Goal: Task Accomplishment & Management: Manage account settings

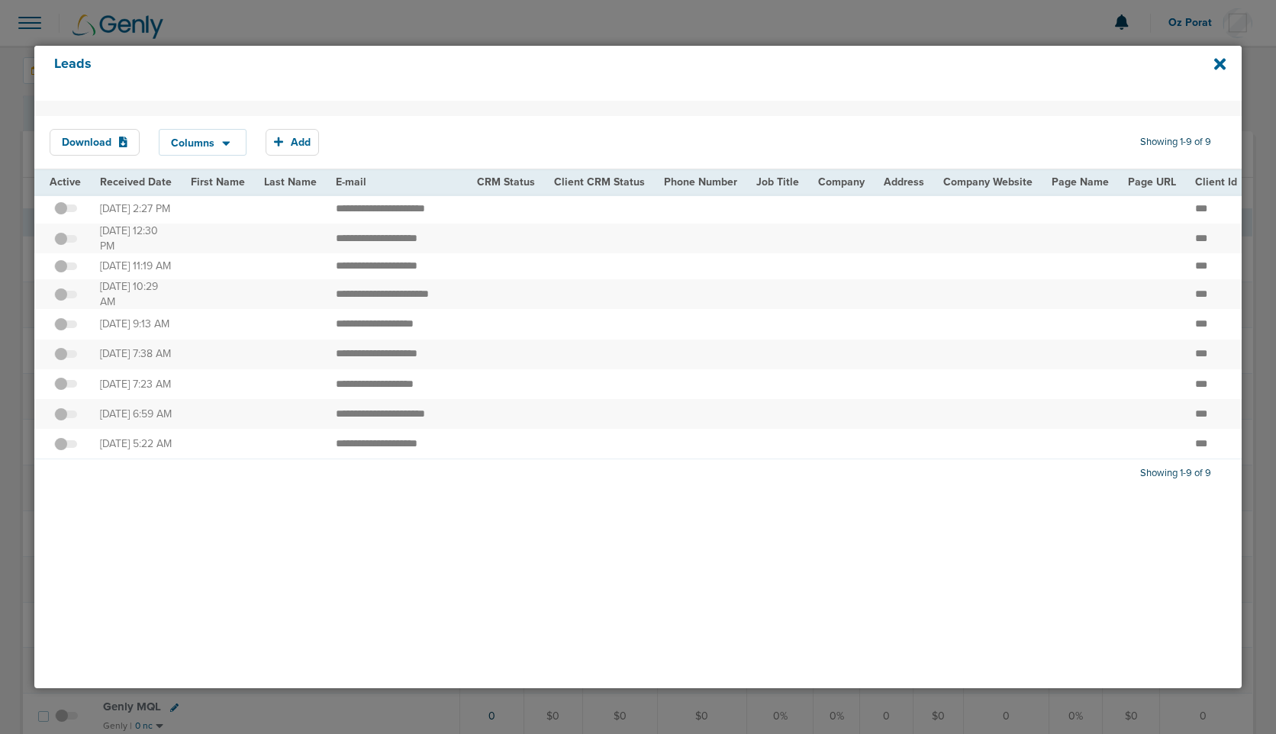
scroll to position [0, 1749]
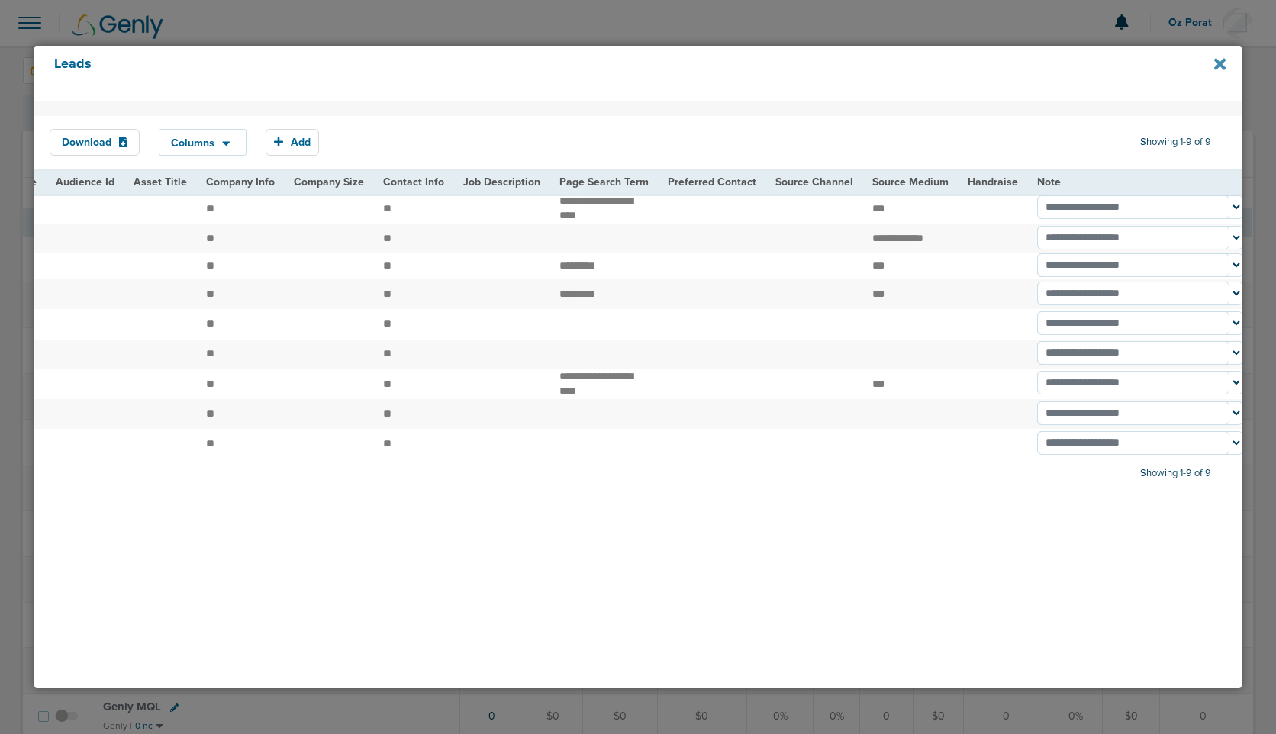
click at [1224, 66] on icon at bounding box center [1219, 64] width 11 height 11
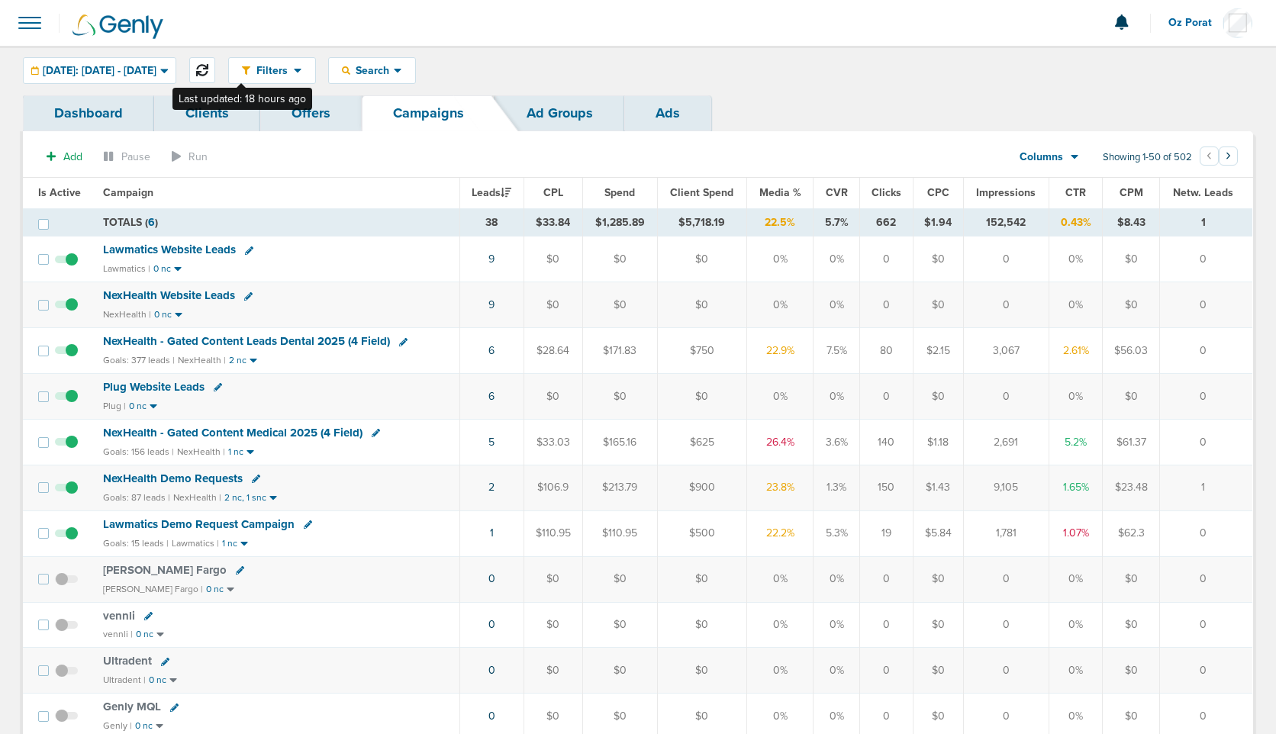
click at [208, 71] on icon at bounding box center [202, 70] width 12 height 12
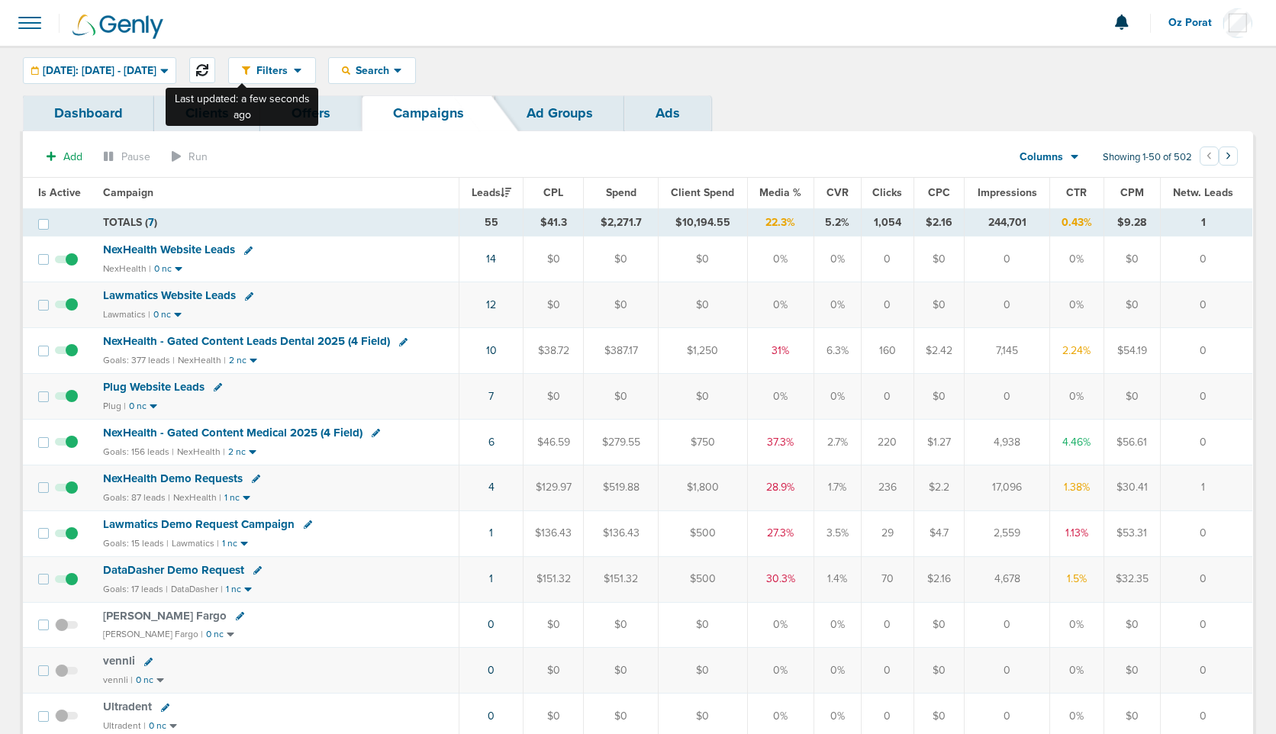
click at [215, 63] on button at bounding box center [202, 70] width 26 height 26
click at [208, 66] on icon at bounding box center [202, 70] width 12 height 12
click at [156, 66] on span "[DATE]: [DATE] - [DATE]" at bounding box center [100, 71] width 114 height 11
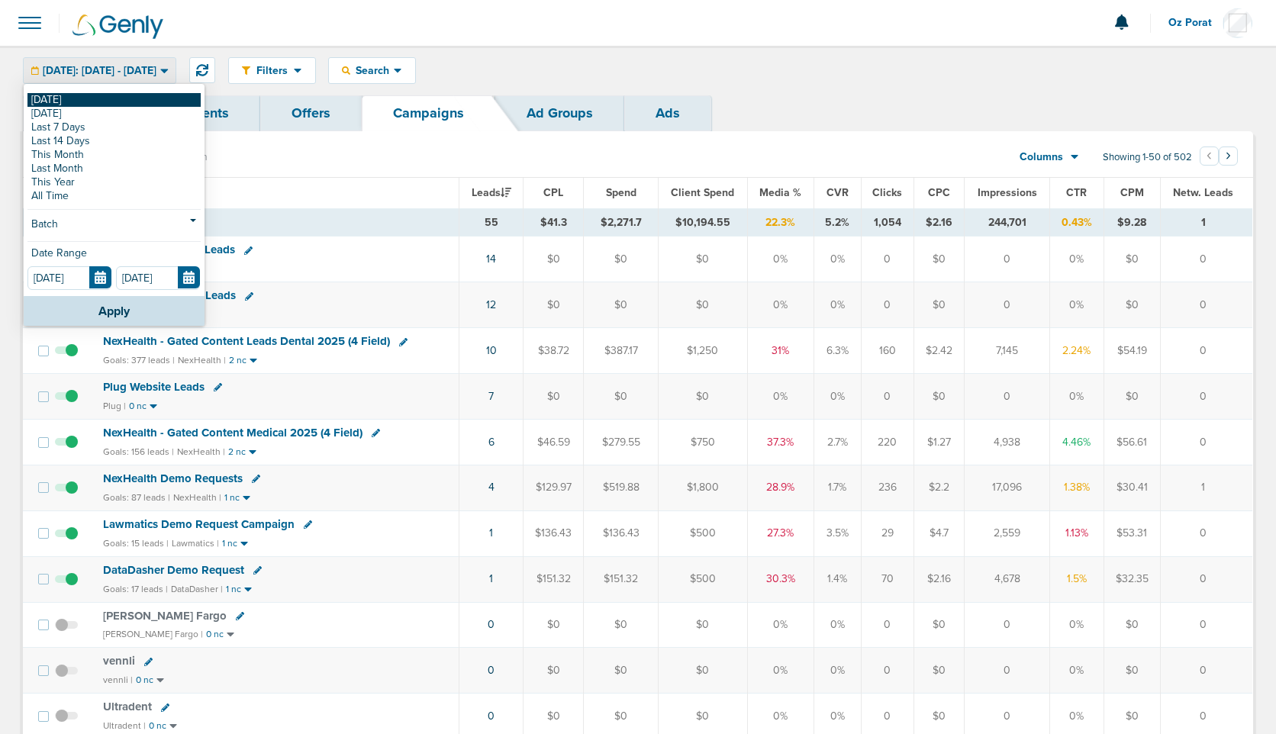
click at [93, 95] on link "[DATE]" at bounding box center [113, 100] width 173 height 14
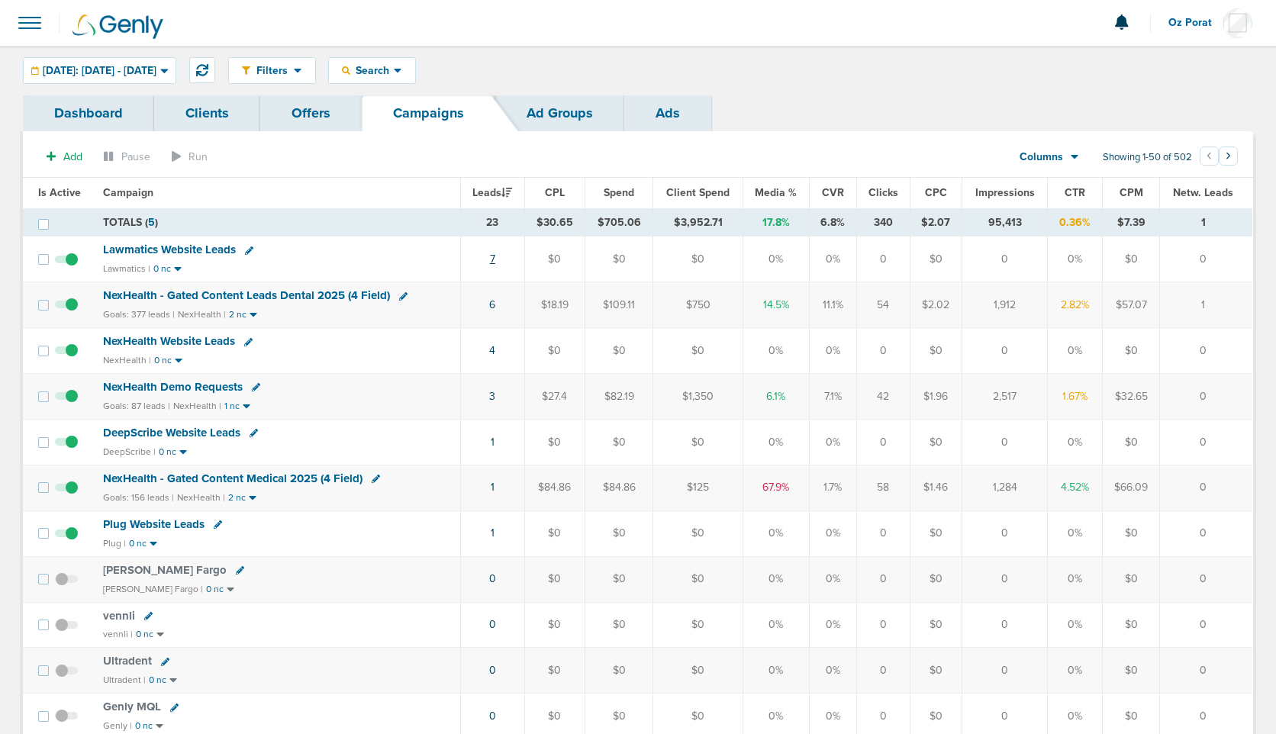
click at [495, 257] on link "7" at bounding box center [492, 259] width 5 height 13
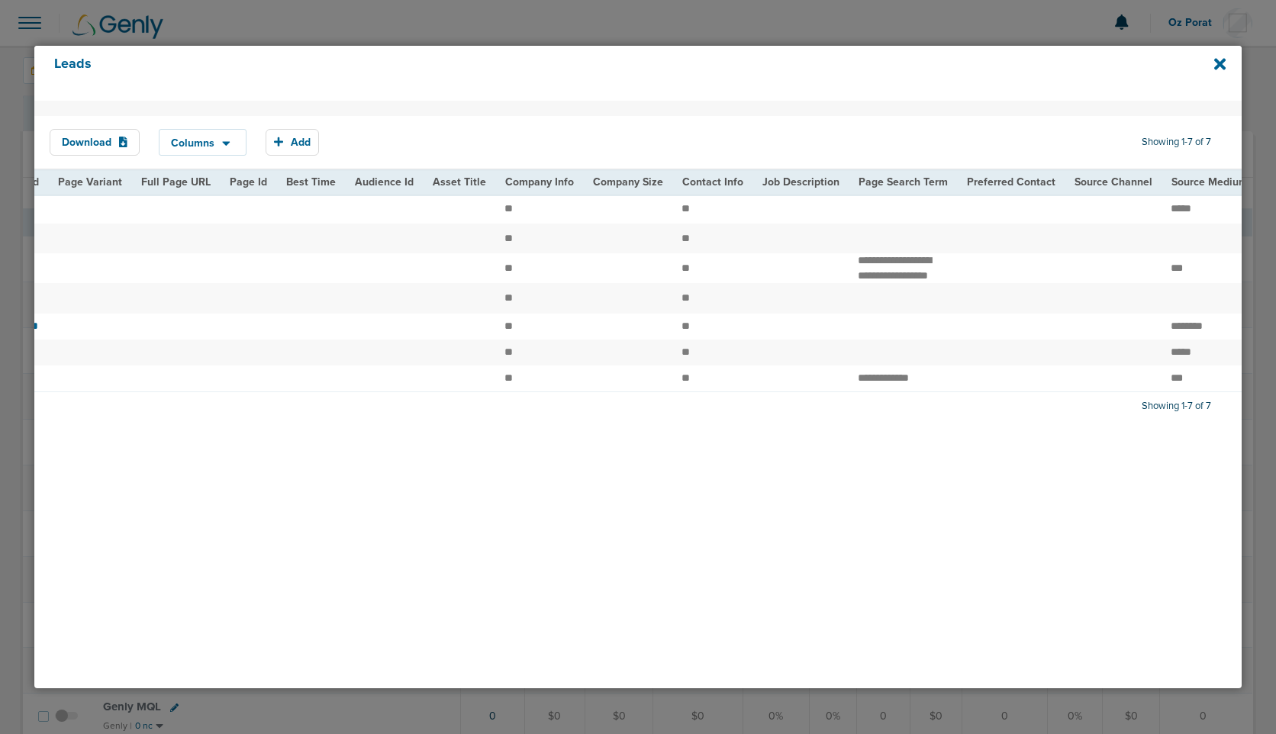
scroll to position [0, 1772]
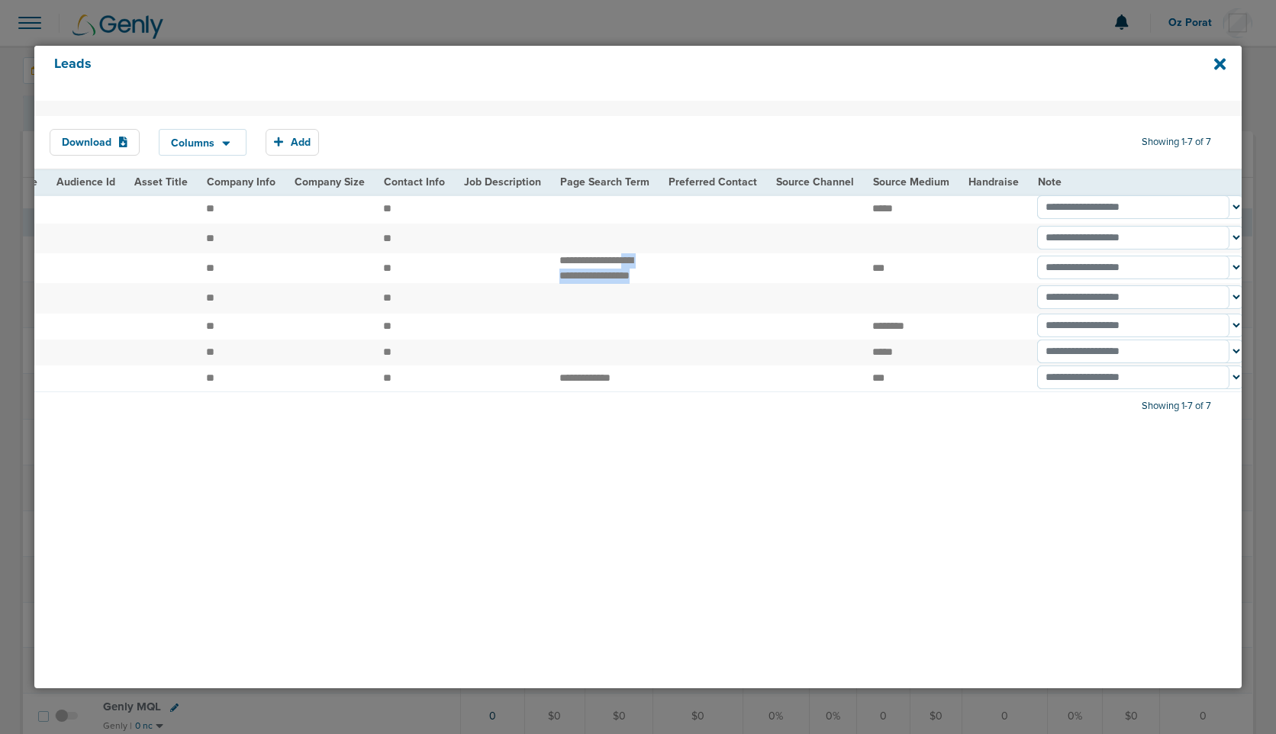
drag, startPoint x: 545, startPoint y: 269, endPoint x: 603, endPoint y: 287, distance: 60.8
click at [603, 283] on td "**********" at bounding box center [604, 268] width 108 height 30
drag, startPoint x: 549, startPoint y: 265, endPoint x: 605, endPoint y: 289, distance: 60.8
click at [605, 283] on td "**********" at bounding box center [604, 268] width 108 height 30
copy td "**********"
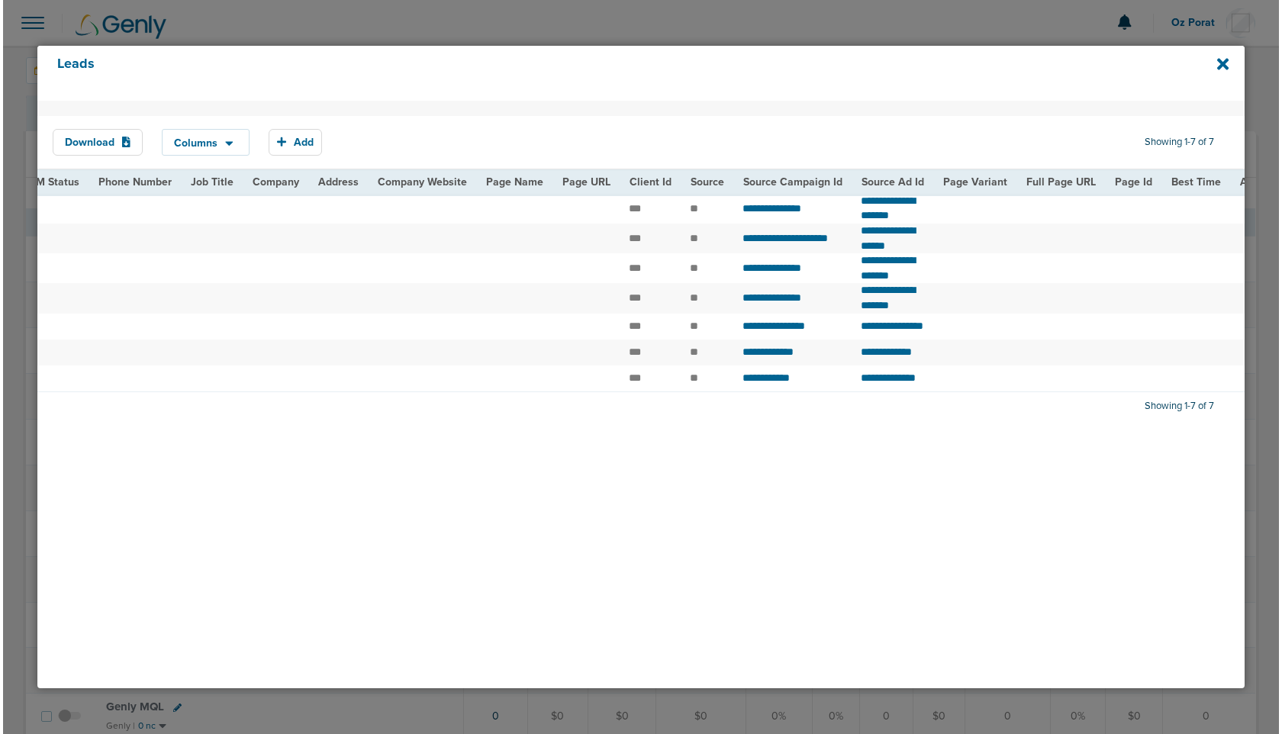
scroll to position [0, 0]
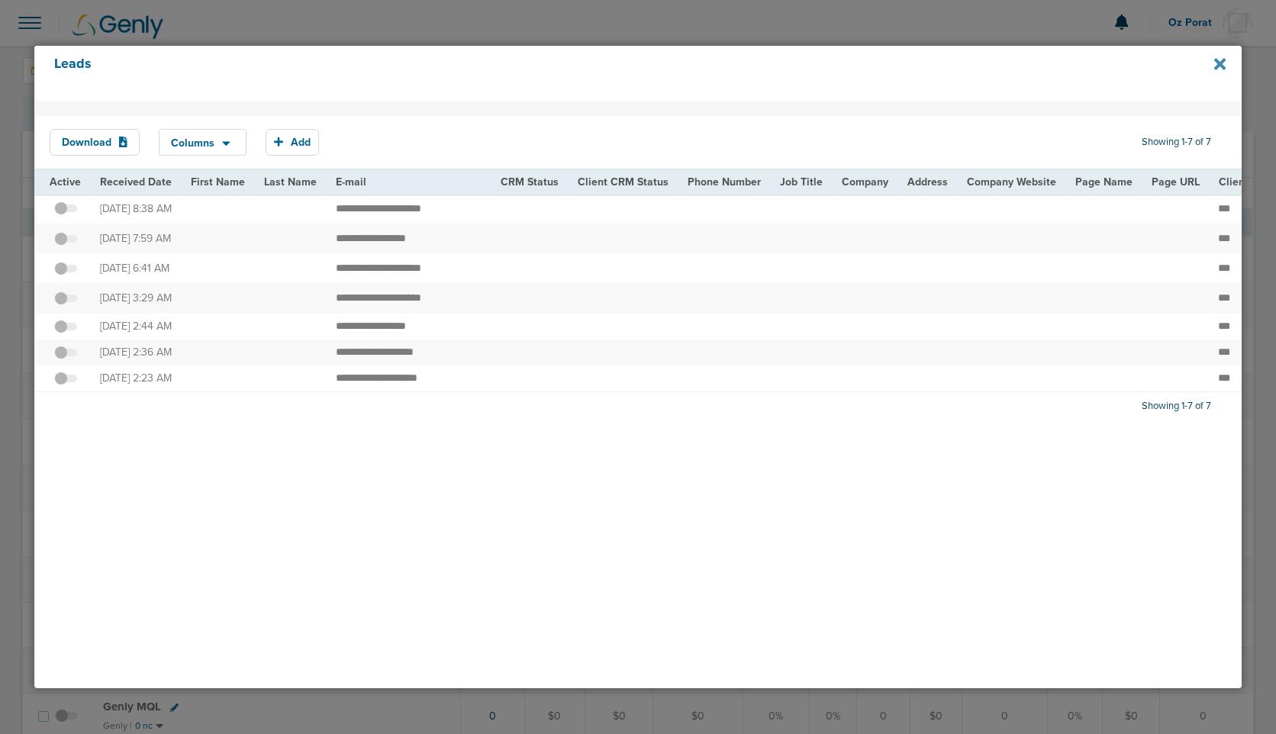
click at [1219, 65] on icon at bounding box center [1219, 64] width 11 height 11
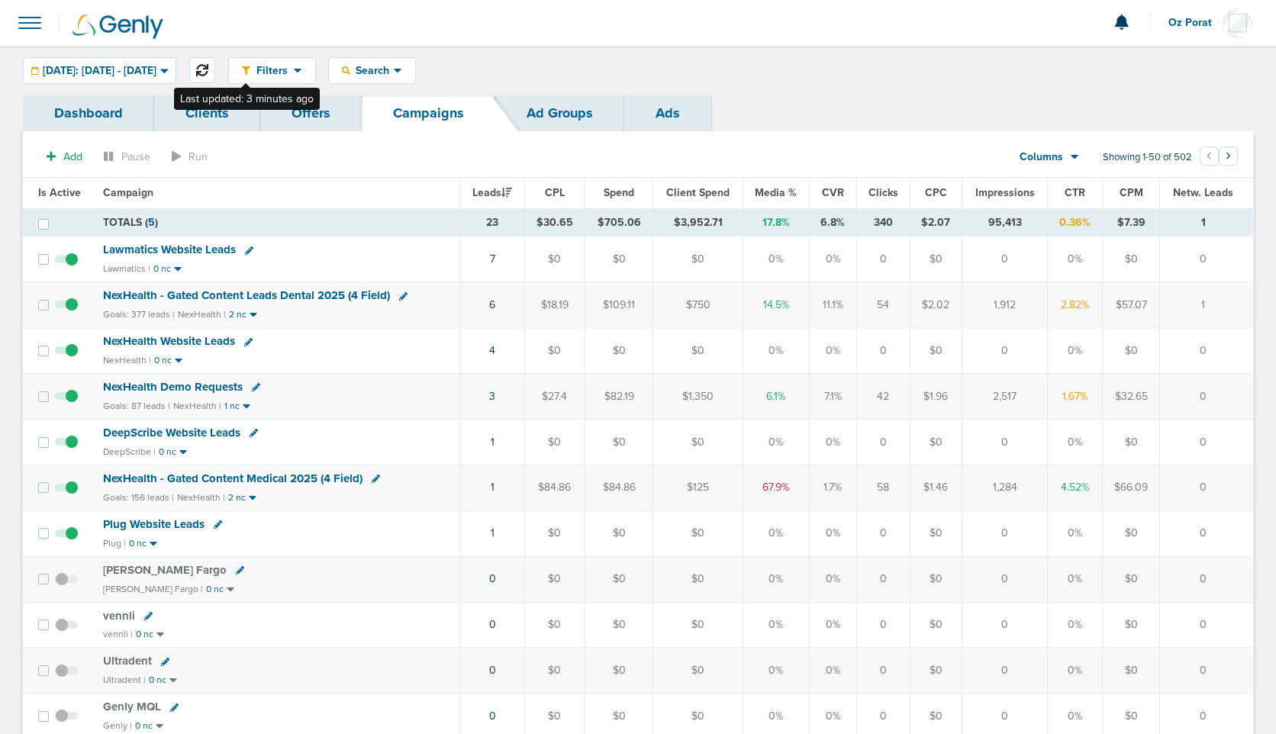
click at [208, 69] on icon at bounding box center [202, 70] width 12 height 12
click at [154, 381] on span "NexHealth Demo Requests" at bounding box center [173, 387] width 140 height 14
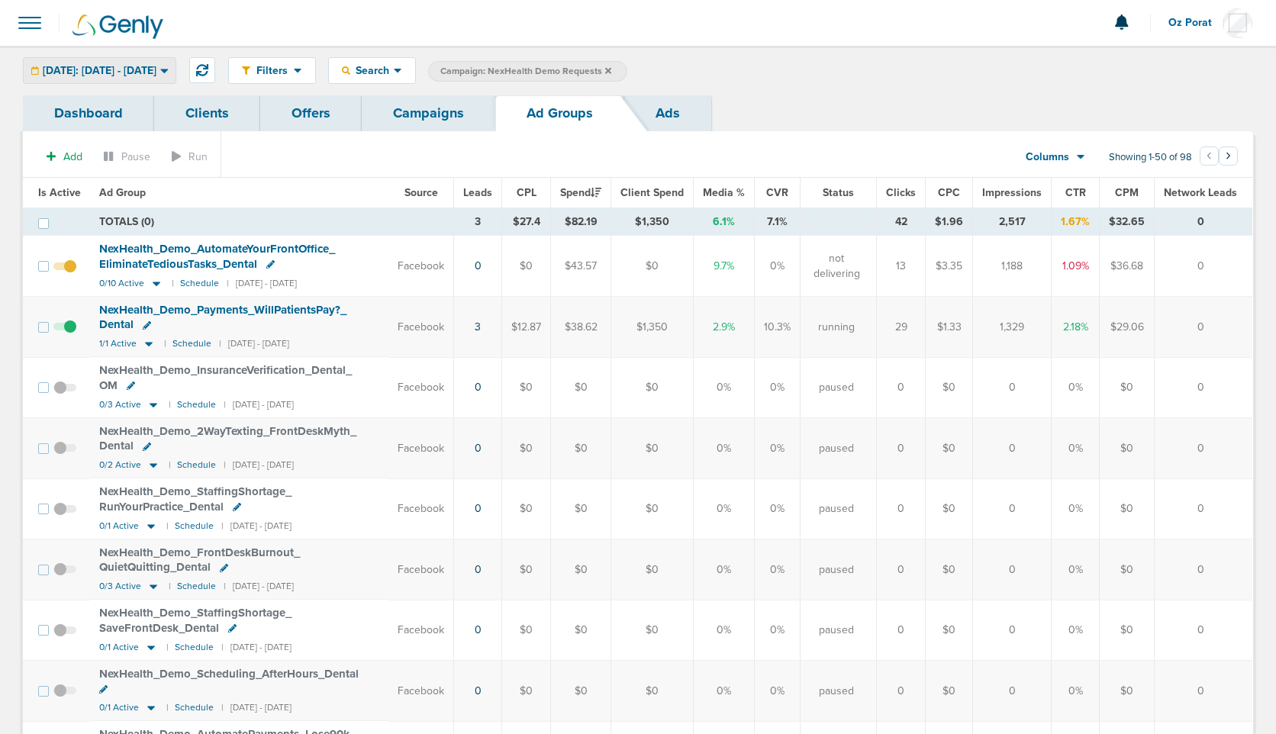
click at [147, 72] on span "[DATE]: [DATE] - [DATE]" at bounding box center [100, 71] width 114 height 11
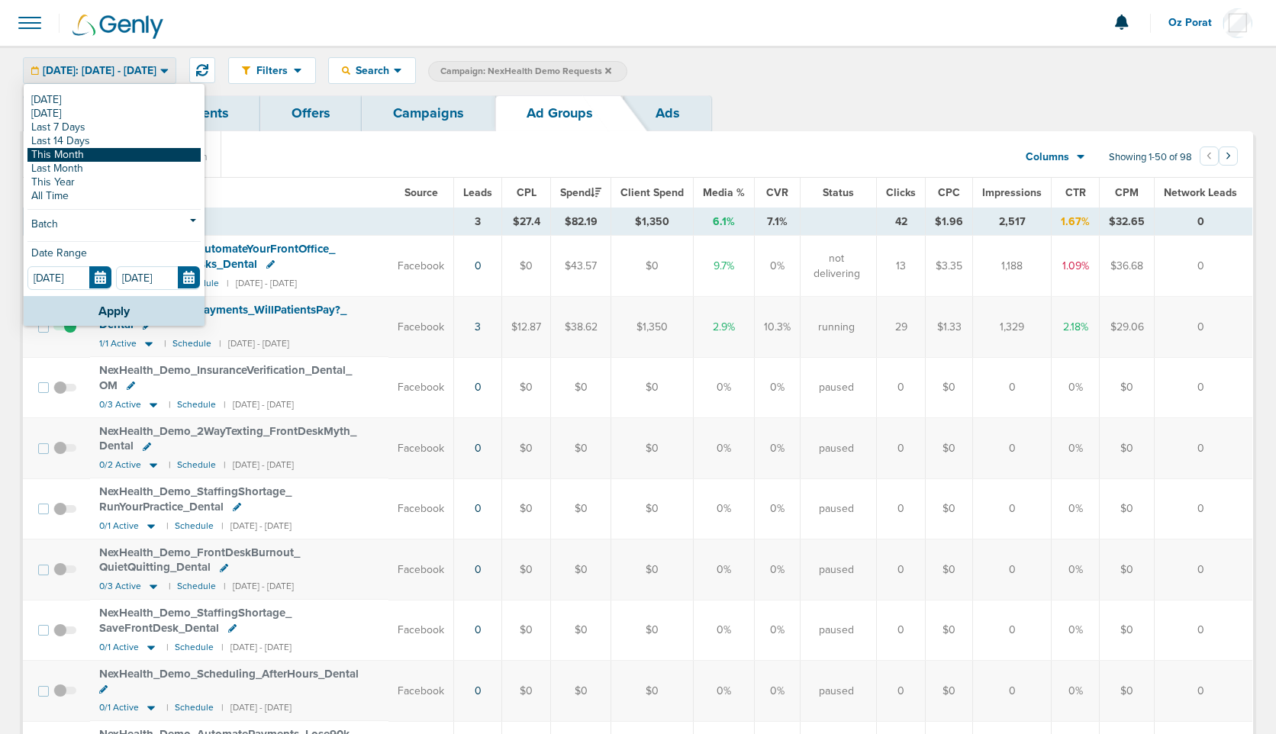
click at [114, 148] on link "This Month" at bounding box center [113, 155] width 173 height 14
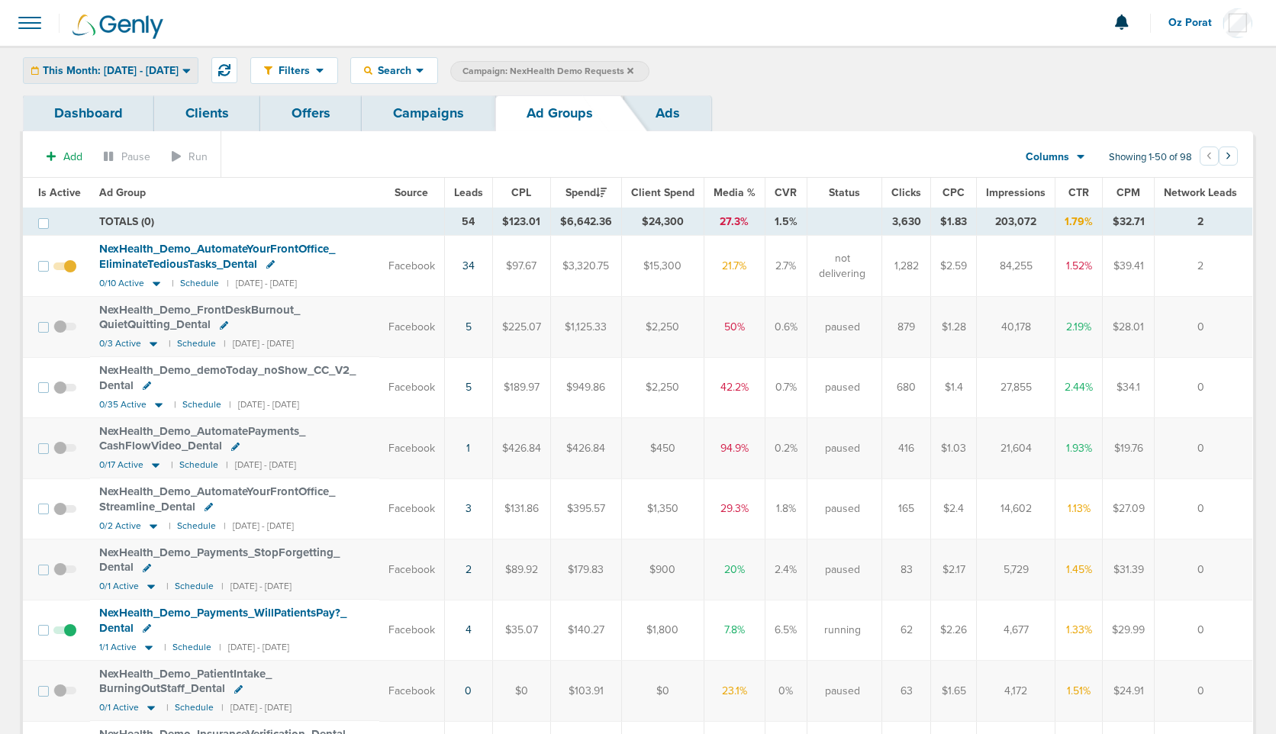
click at [95, 67] on span "This Month: [DATE] - [DATE]" at bounding box center [111, 71] width 136 height 11
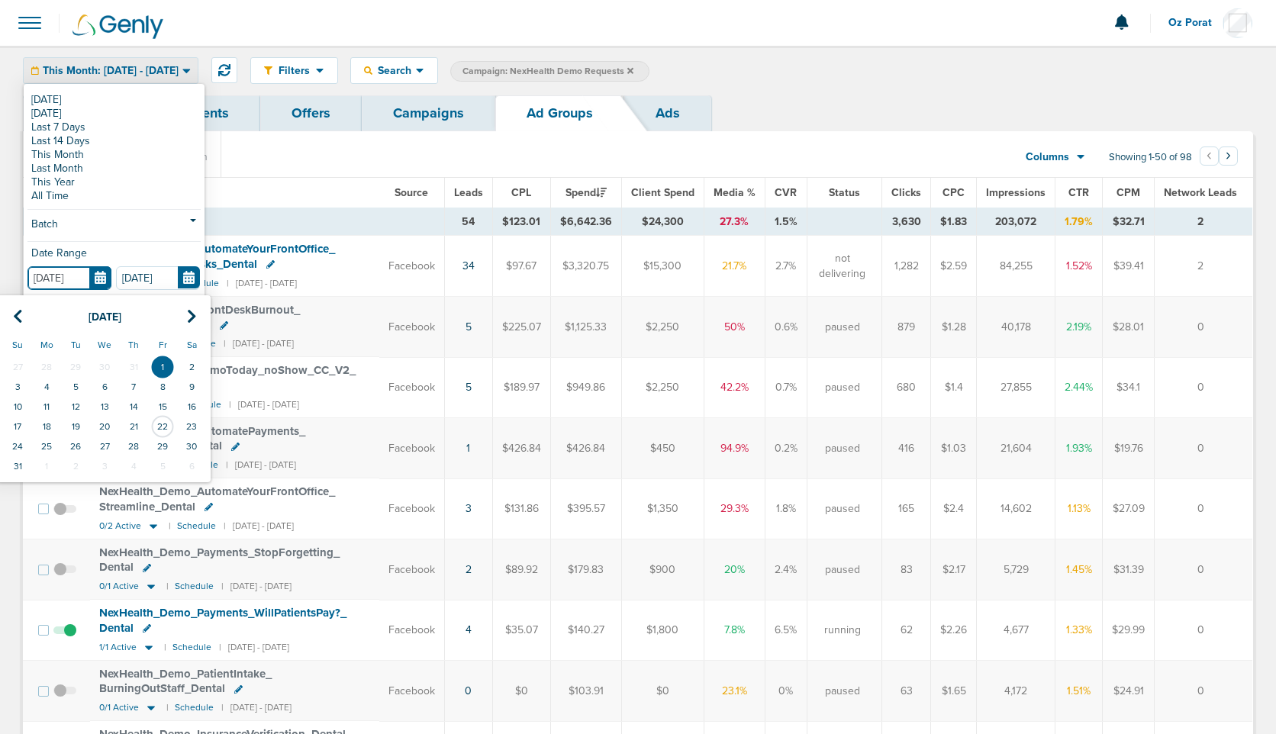
click at [97, 274] on input "[DATE]" at bounding box center [69, 278] width 84 height 24
click at [137, 421] on td "21" at bounding box center [133, 427] width 29 height 20
type input "[DATE]"
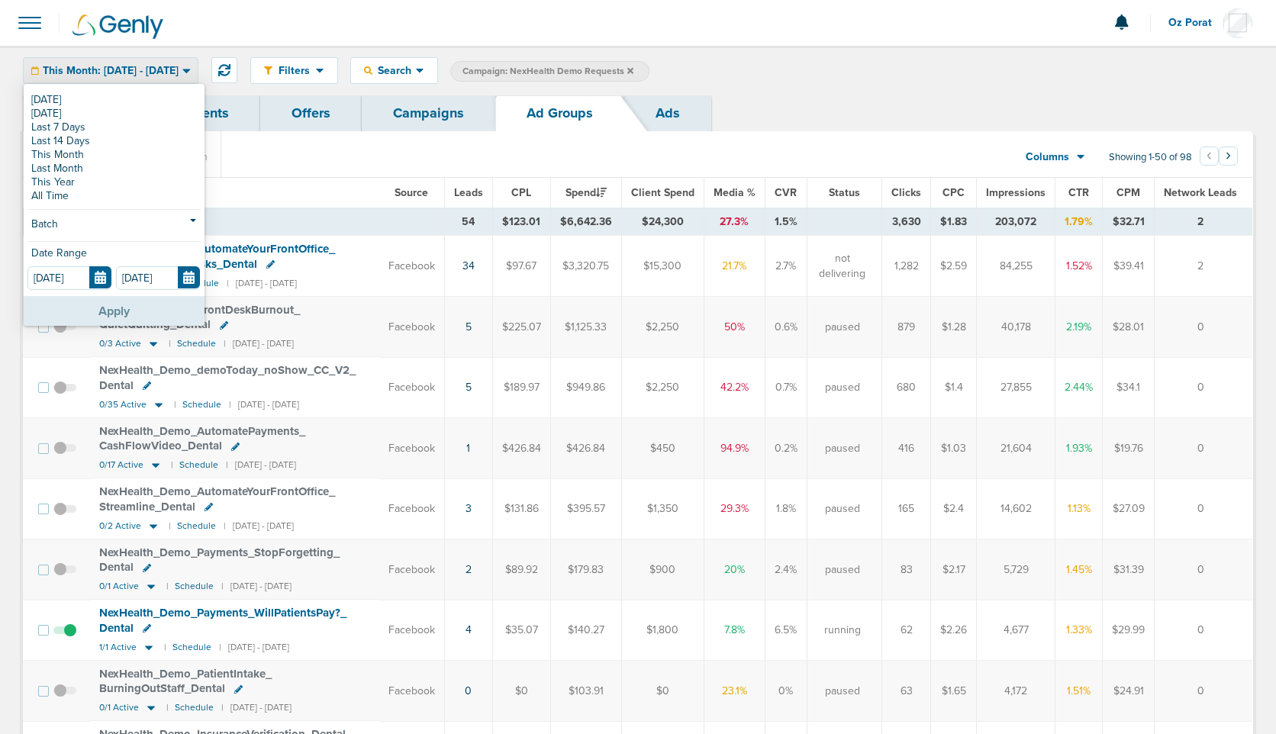
click at [134, 308] on button "Apply" at bounding box center [114, 311] width 181 height 30
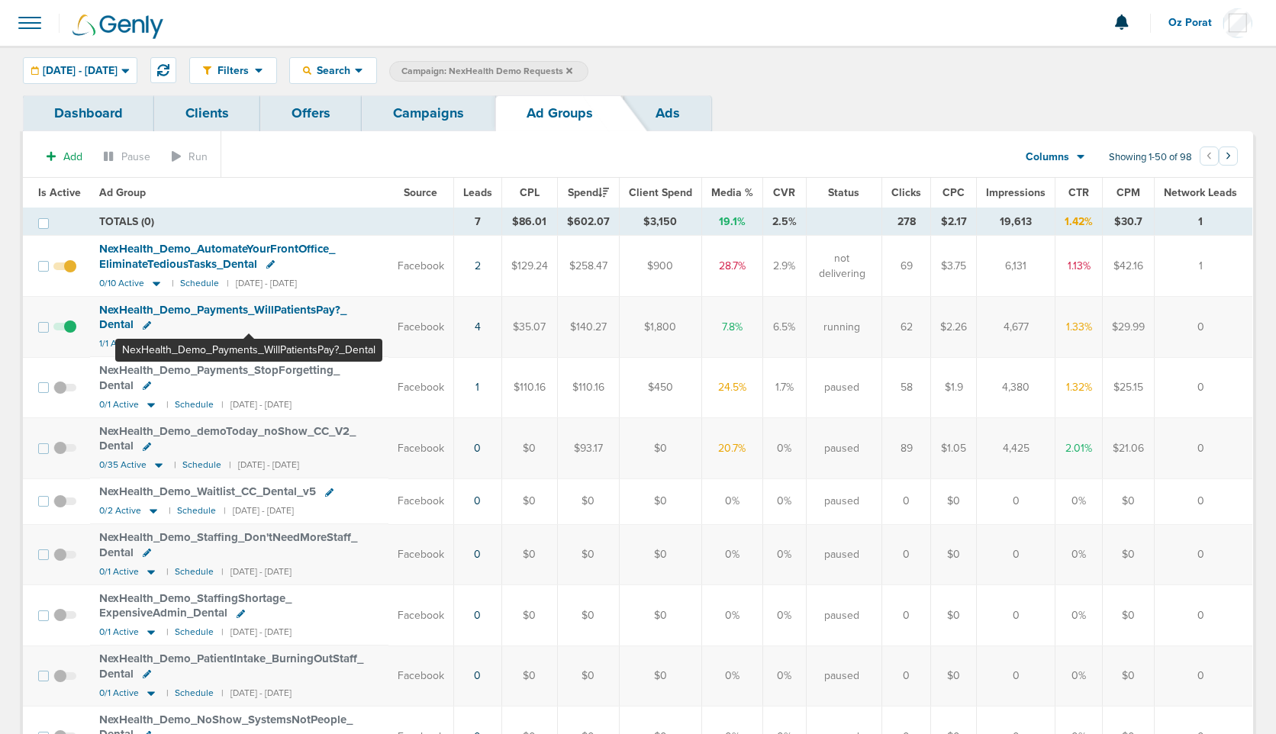
click at [249, 304] on span "NexHealth_ Demo_ Payments_ WillPatientsPay?_ Dental" at bounding box center [222, 317] width 247 height 29
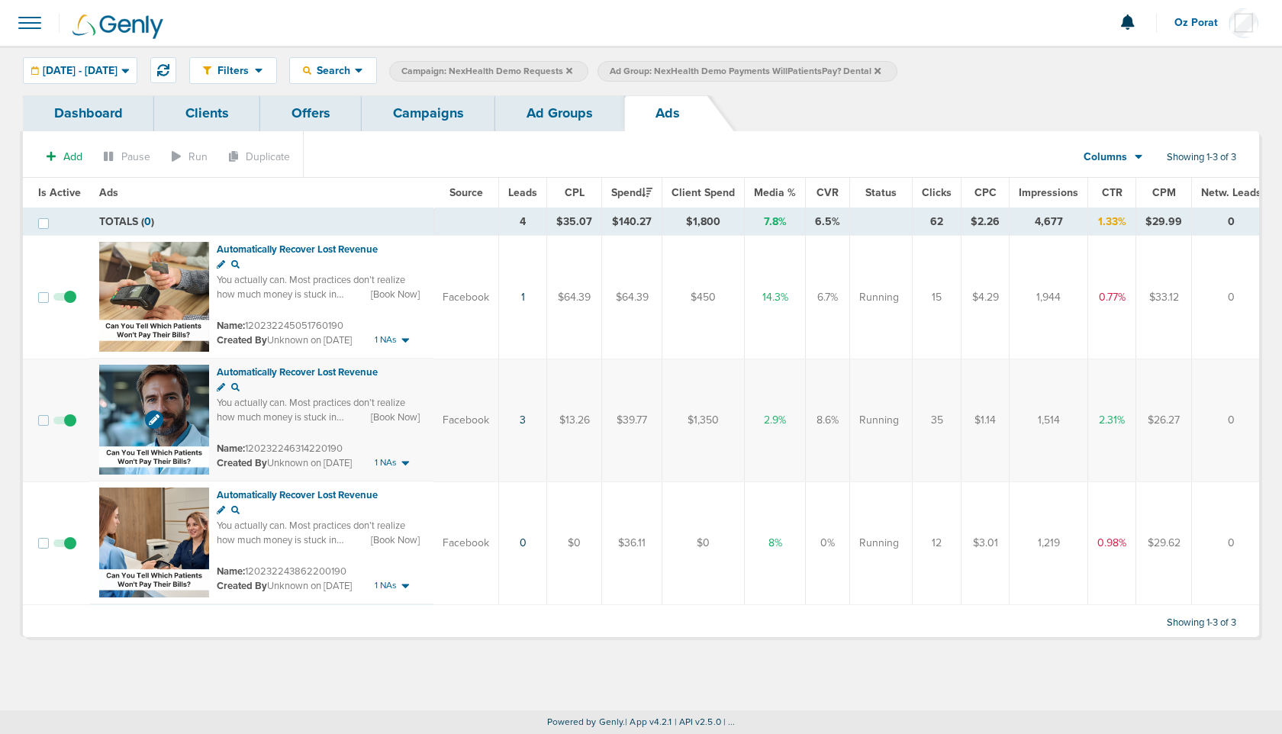
click at [159, 373] on img at bounding box center [154, 420] width 110 height 110
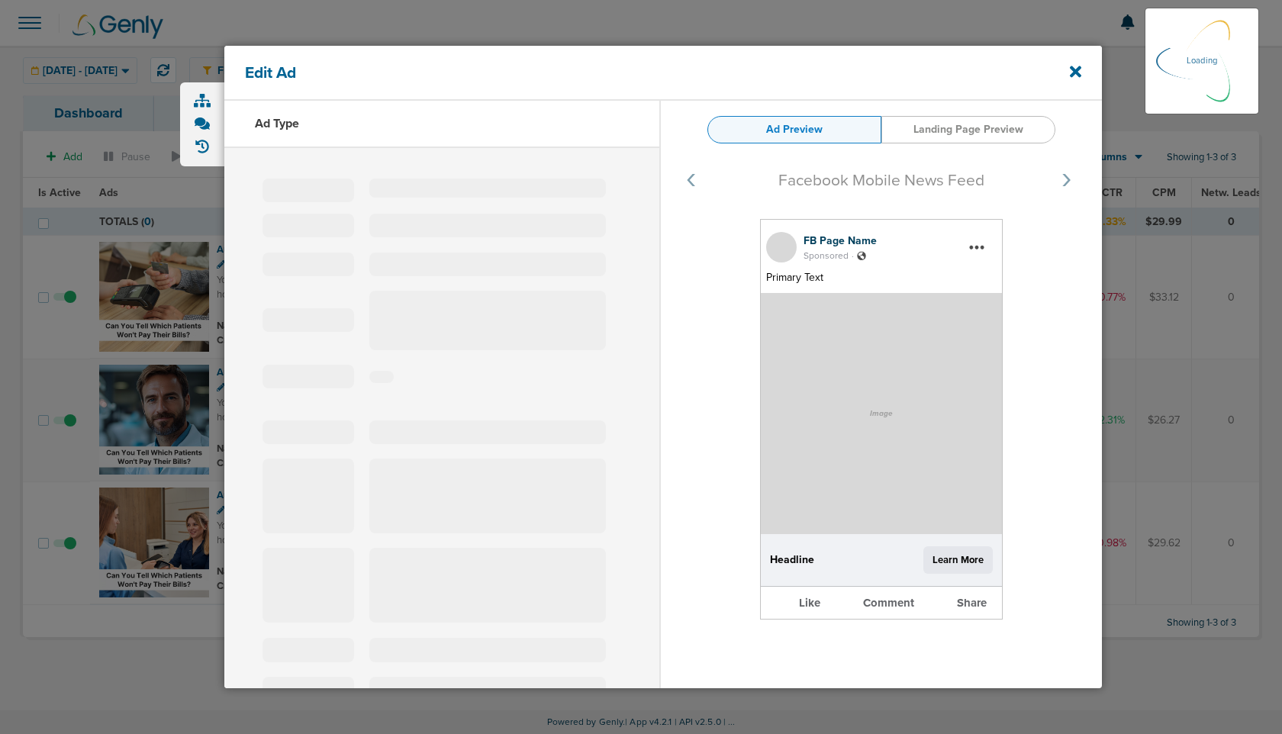
select select "learn_more"
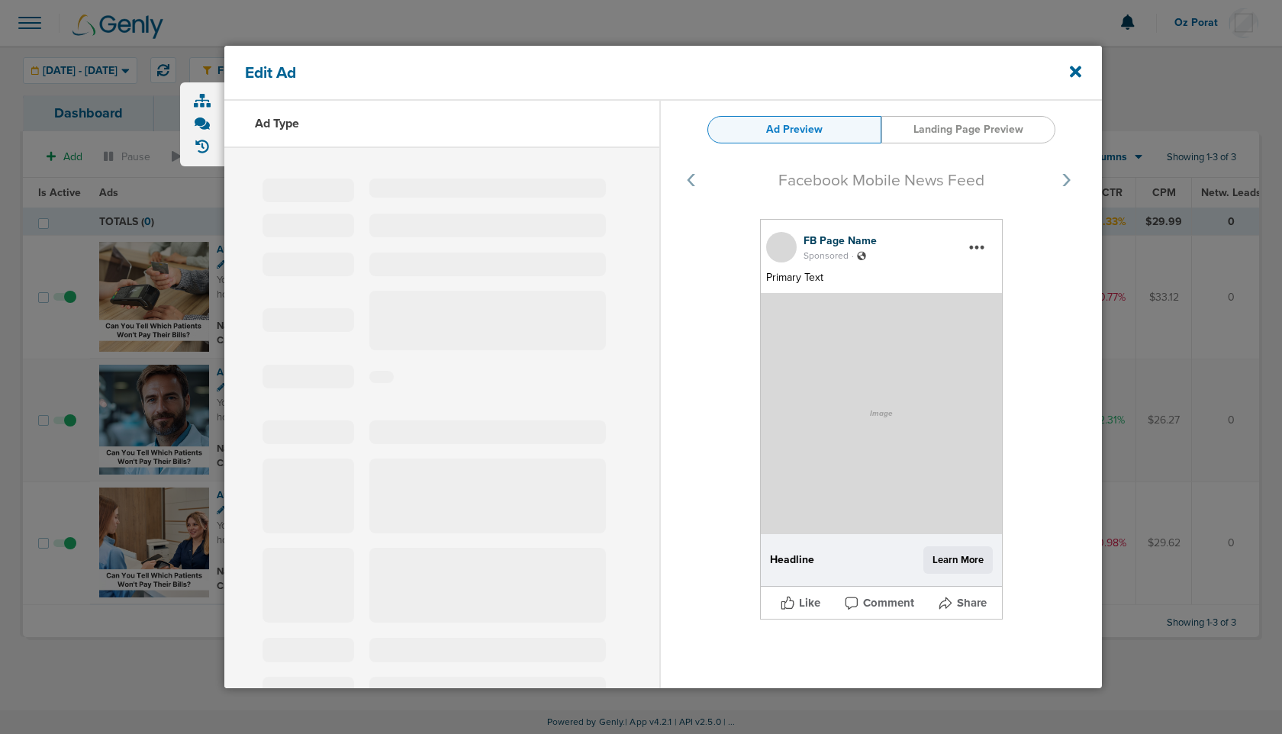
type input "120232246314220190"
type input "Automatically Recover Lost Revenue"
type textarea "You actually can. Most practices don’t realize how much money is stuck in unpai…"
select select "book_travel"
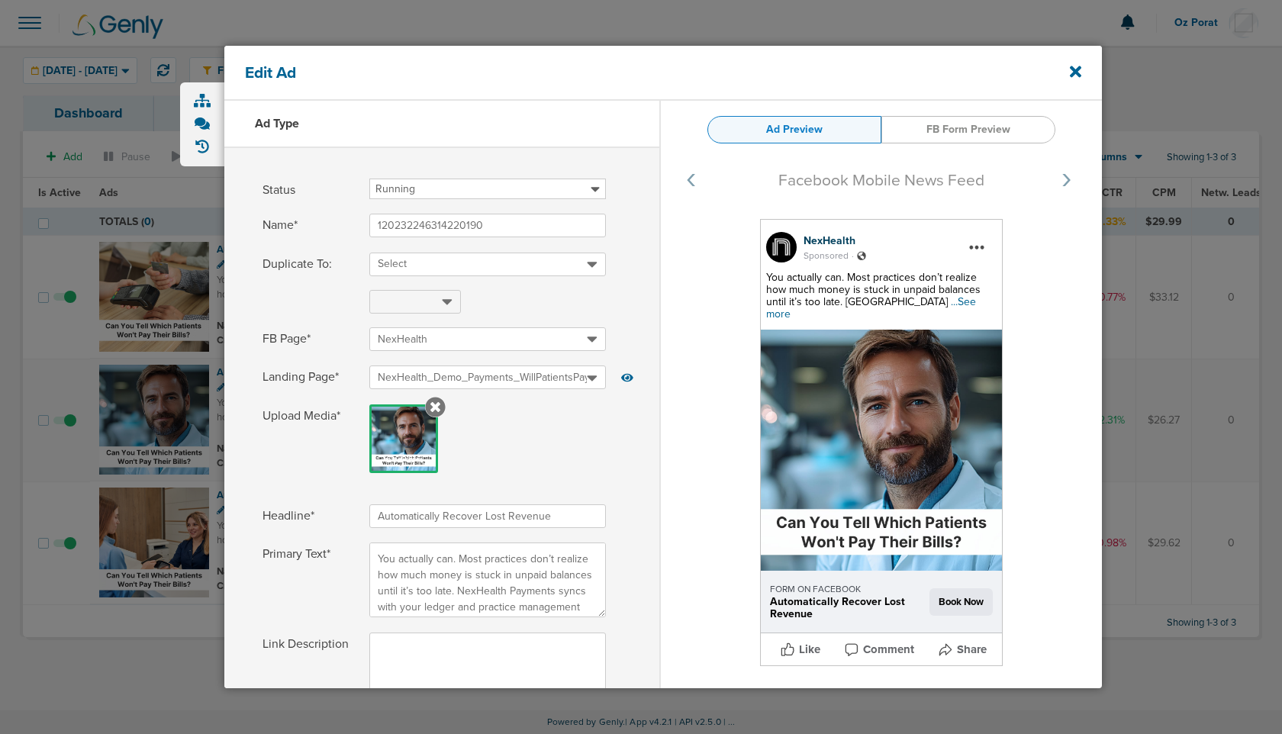
click at [927, 303] on span "...See more" at bounding box center [871, 307] width 210 height 25
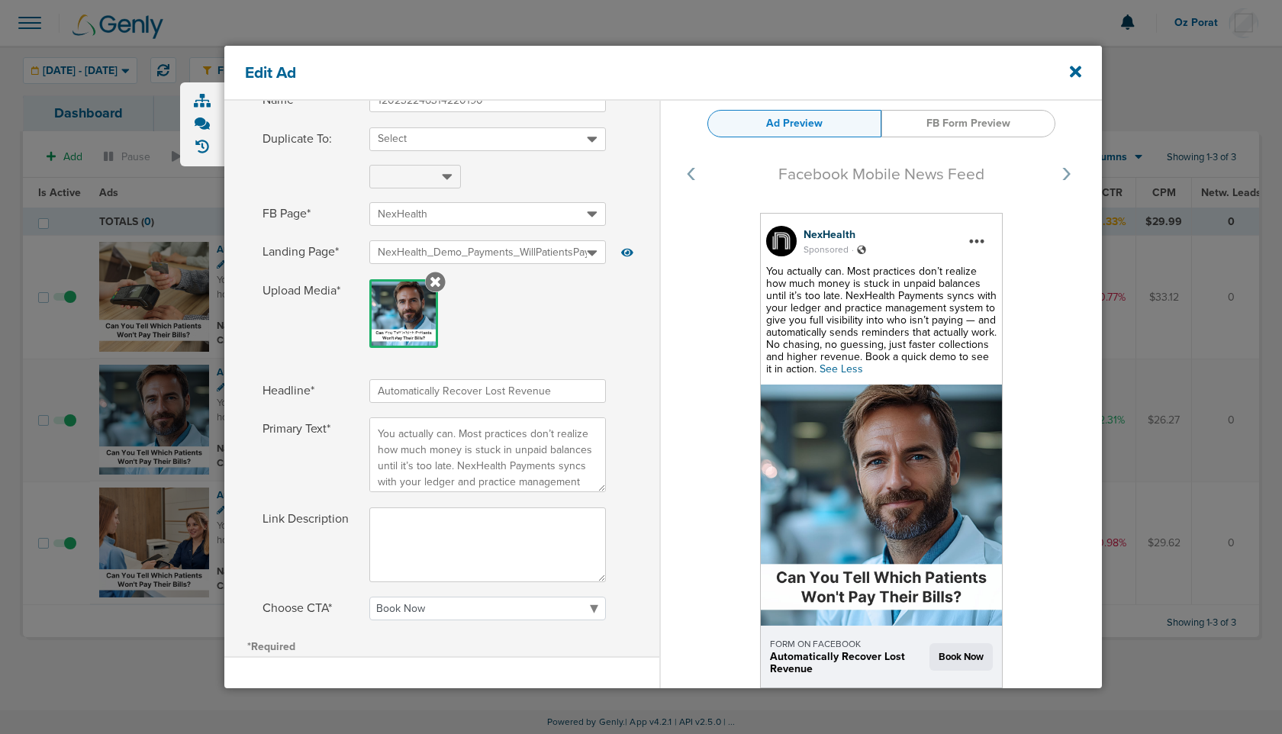
scroll to position [182, 0]
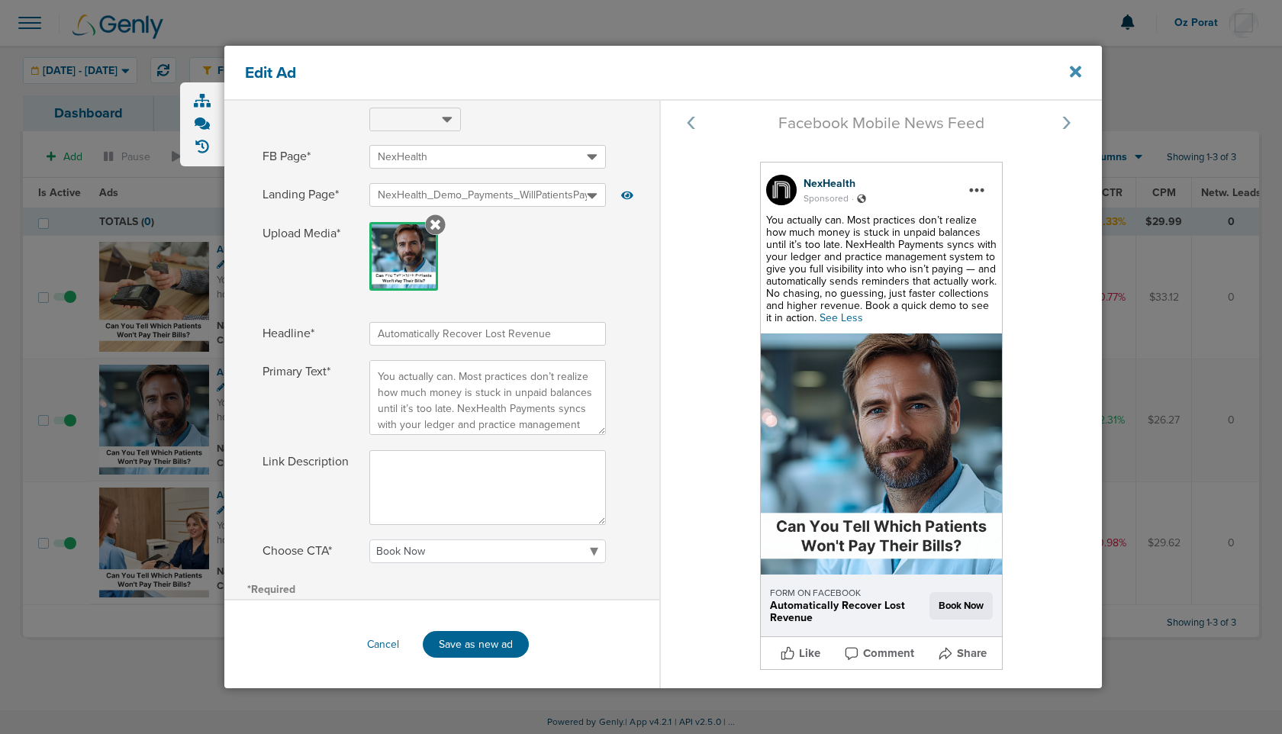
click at [1074, 67] on icon at bounding box center [1075, 71] width 11 height 17
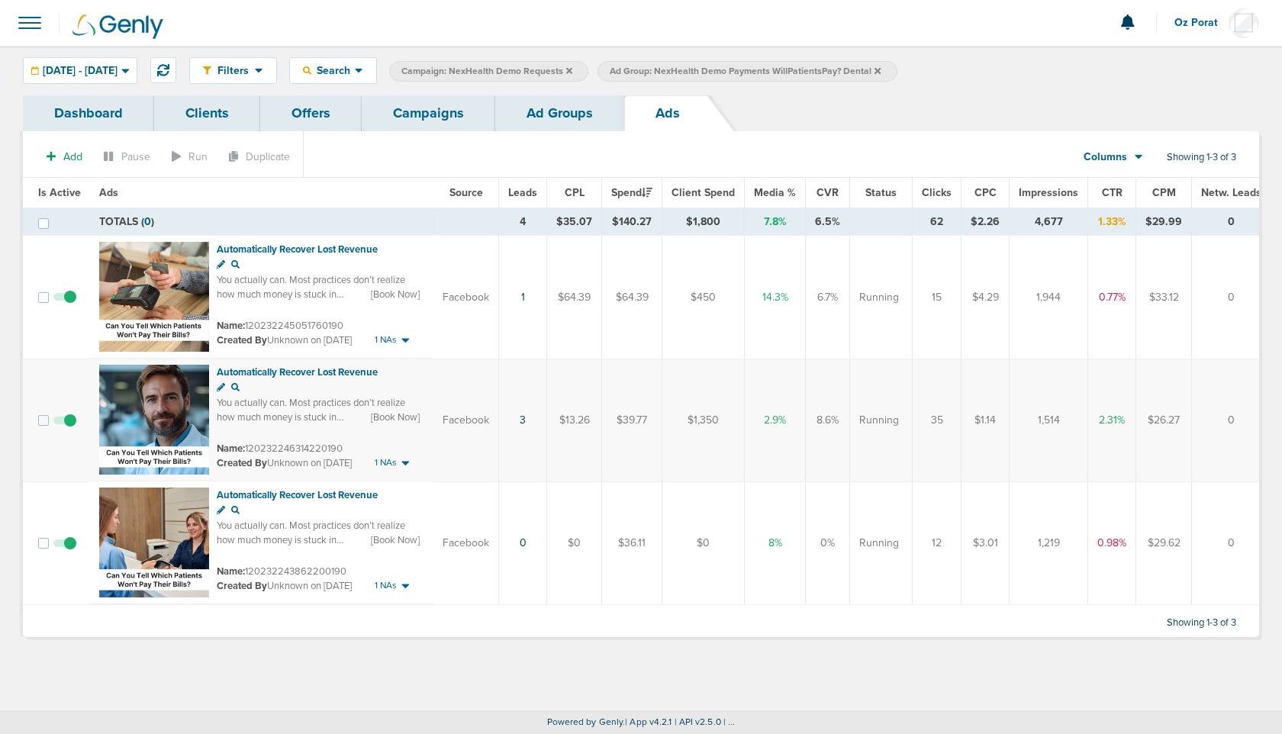
click at [63, 304] on span at bounding box center [64, 304] width 23 height 0
click at [65, 301] on input "checkbox" at bounding box center [65, 301] width 0 height 0
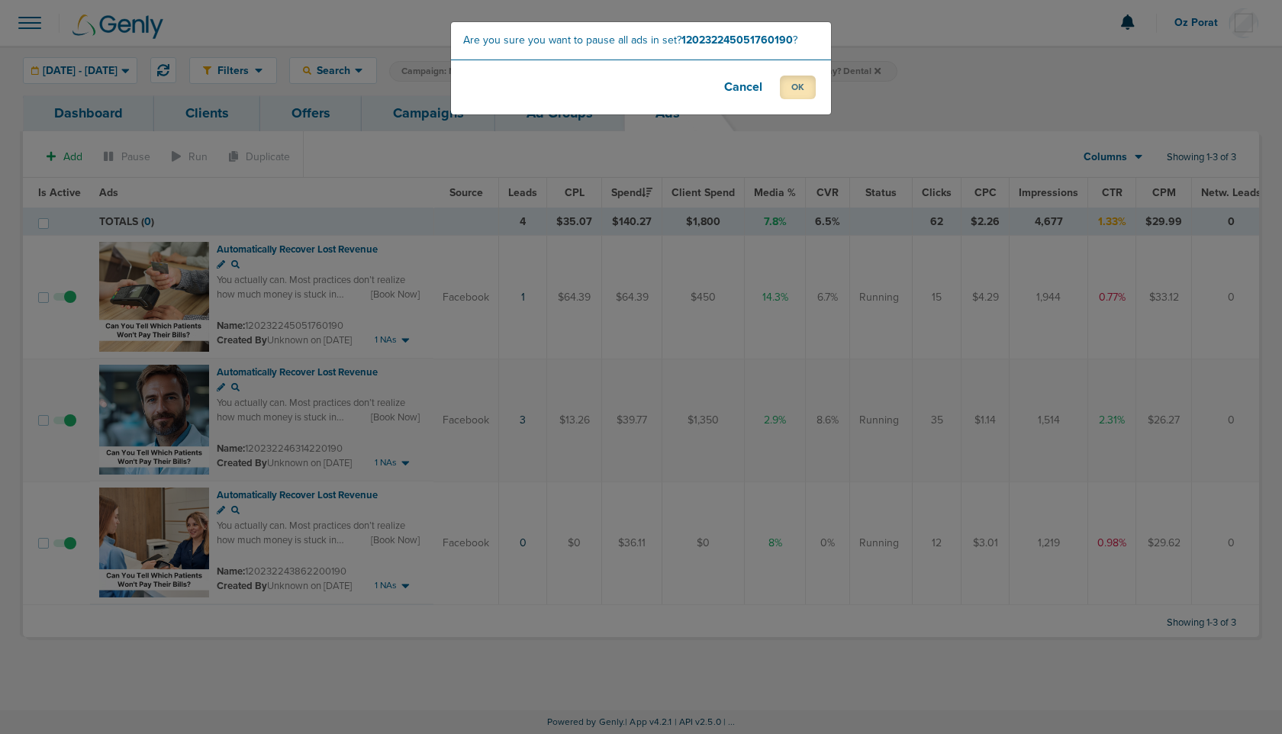
click at [797, 85] on button "OK" at bounding box center [798, 88] width 36 height 24
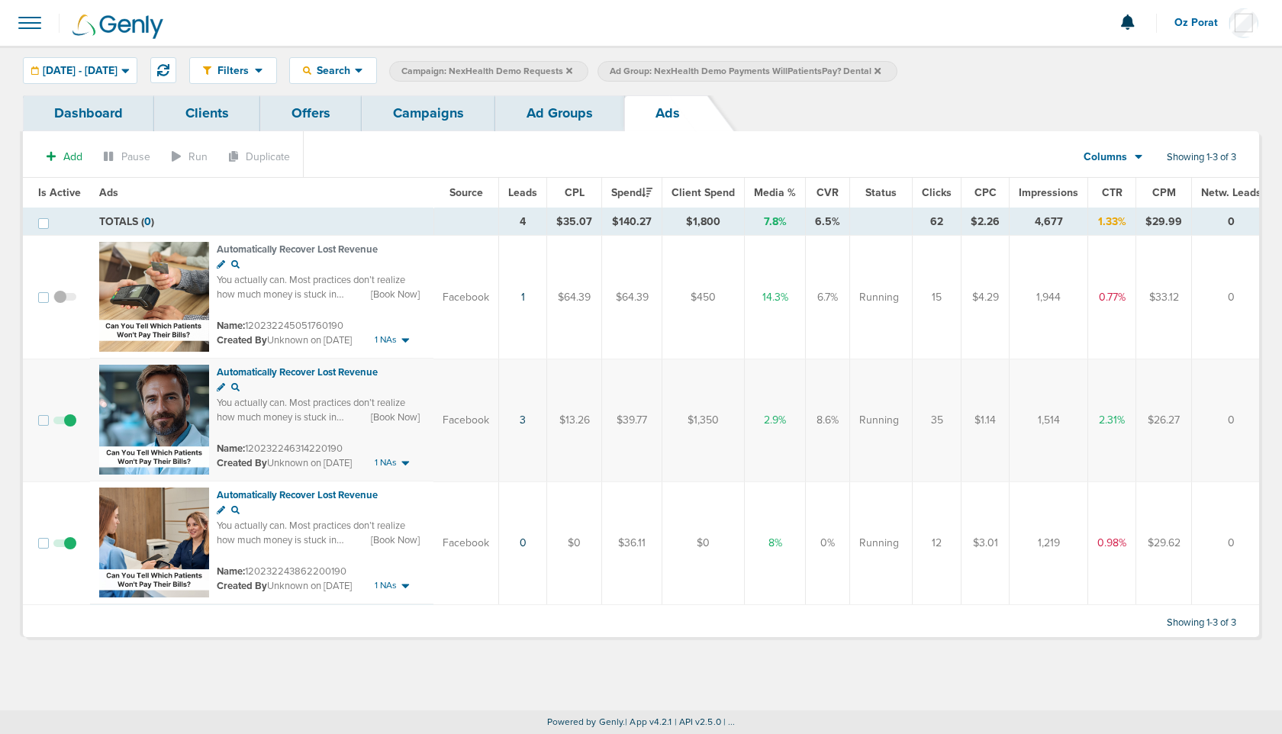
click at [420, 101] on link "Campaigns" at bounding box center [429, 113] width 134 height 36
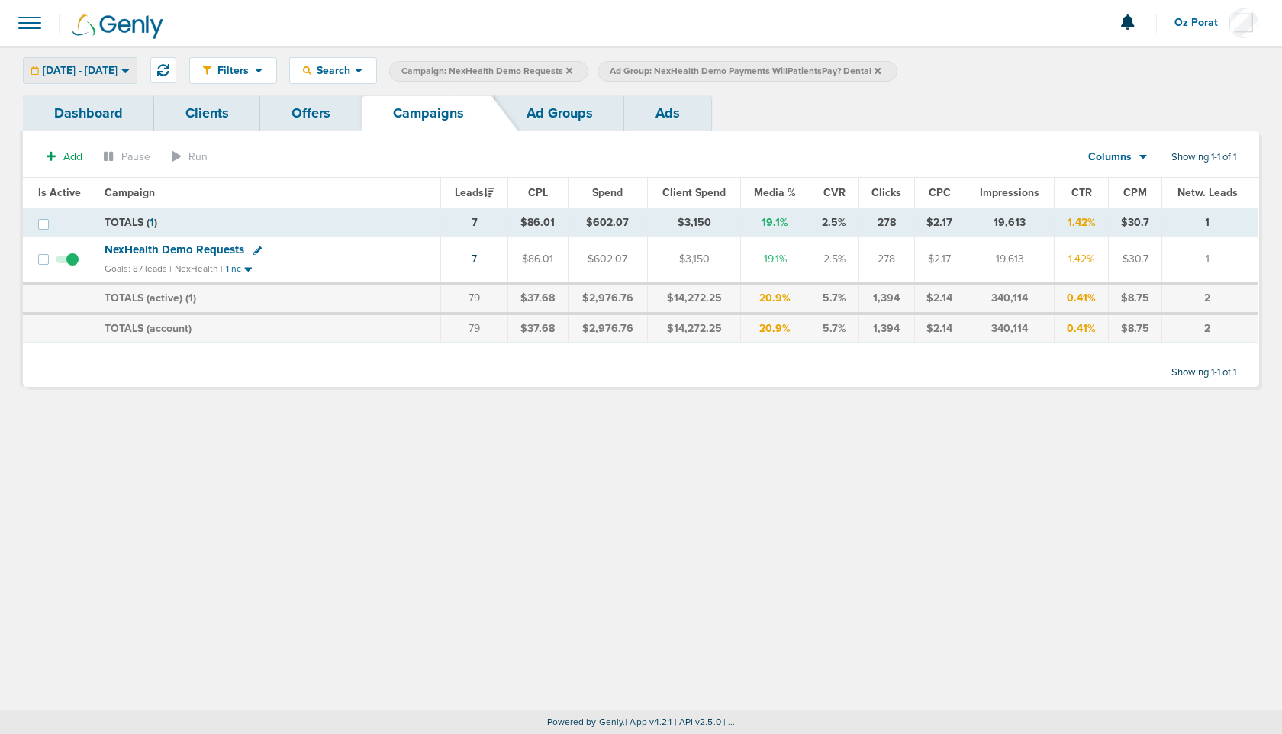
click at [117, 66] on span "[DATE] - [DATE]" at bounding box center [80, 71] width 75 height 11
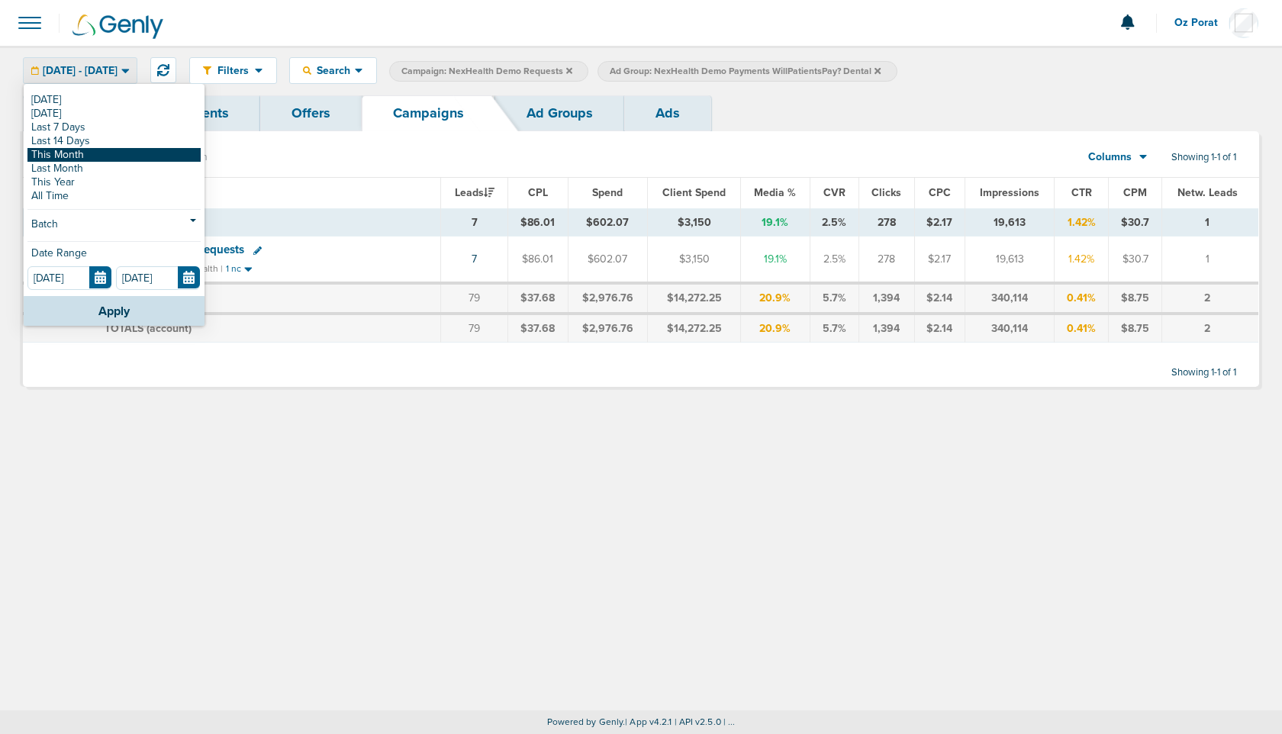
click at [73, 153] on link "This Month" at bounding box center [113, 155] width 173 height 14
